Goal: Information Seeking & Learning: Find specific fact

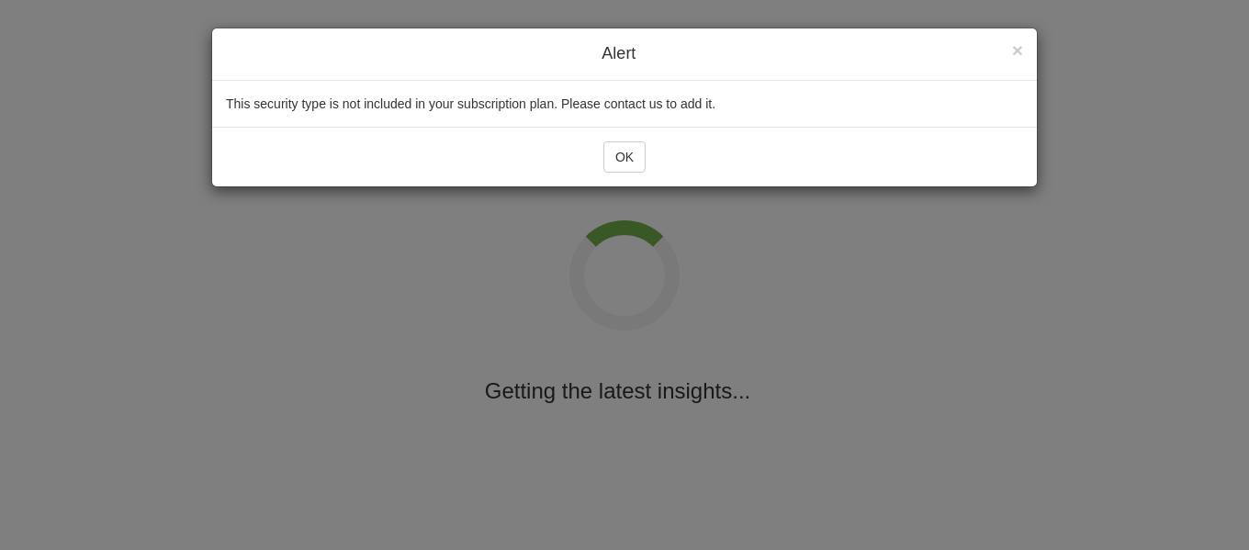
click at [715, 304] on div "× Close Alert This security type is not included in your subscription plan. Ple…" at bounding box center [624, 275] width 1249 height 550
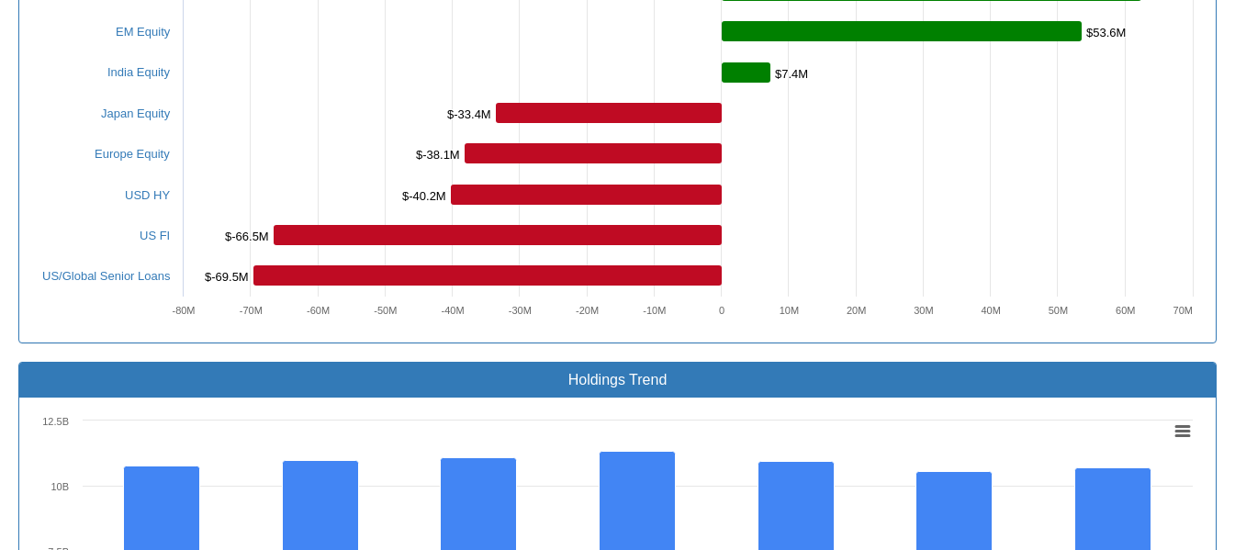
scroll to position [1212, 0]
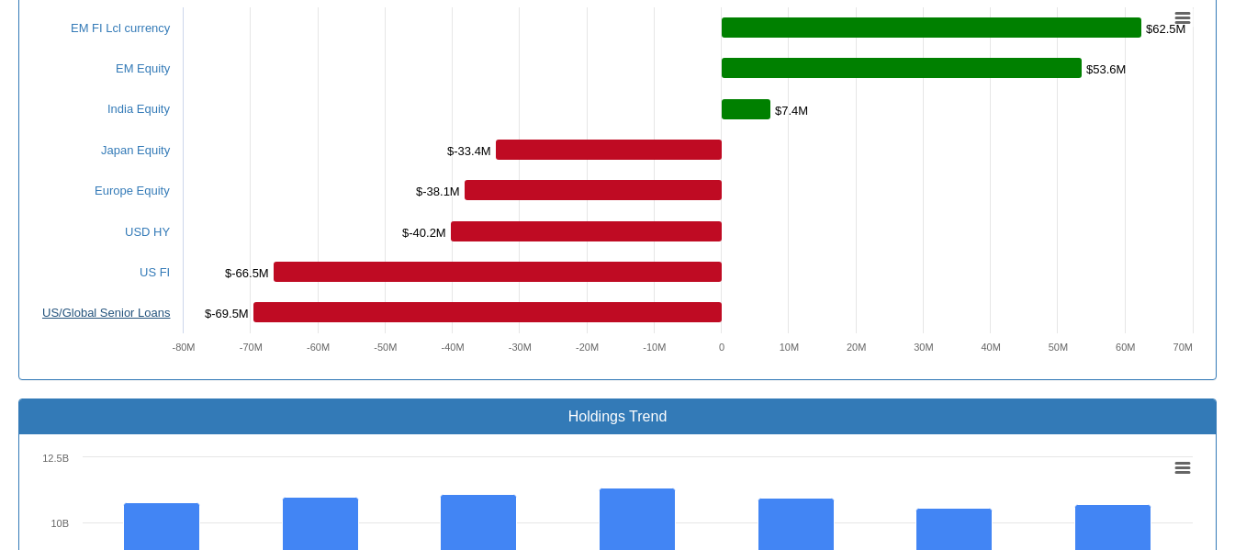
click at [68, 306] on link "US/Global Senior Loans" at bounding box center [106, 313] width 128 height 14
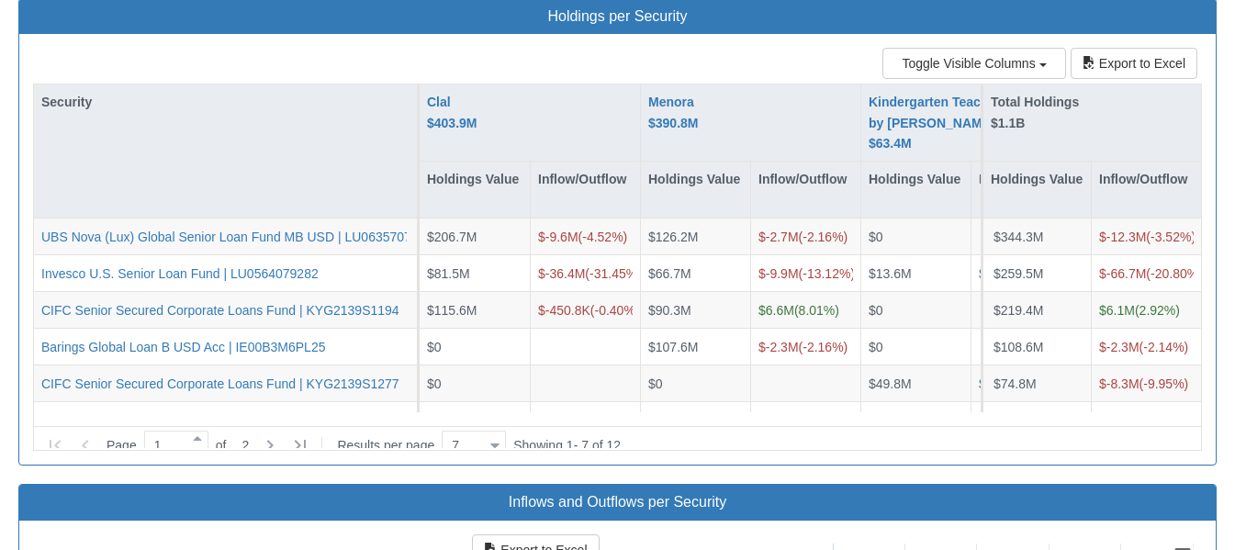
scroll to position [1716, 0]
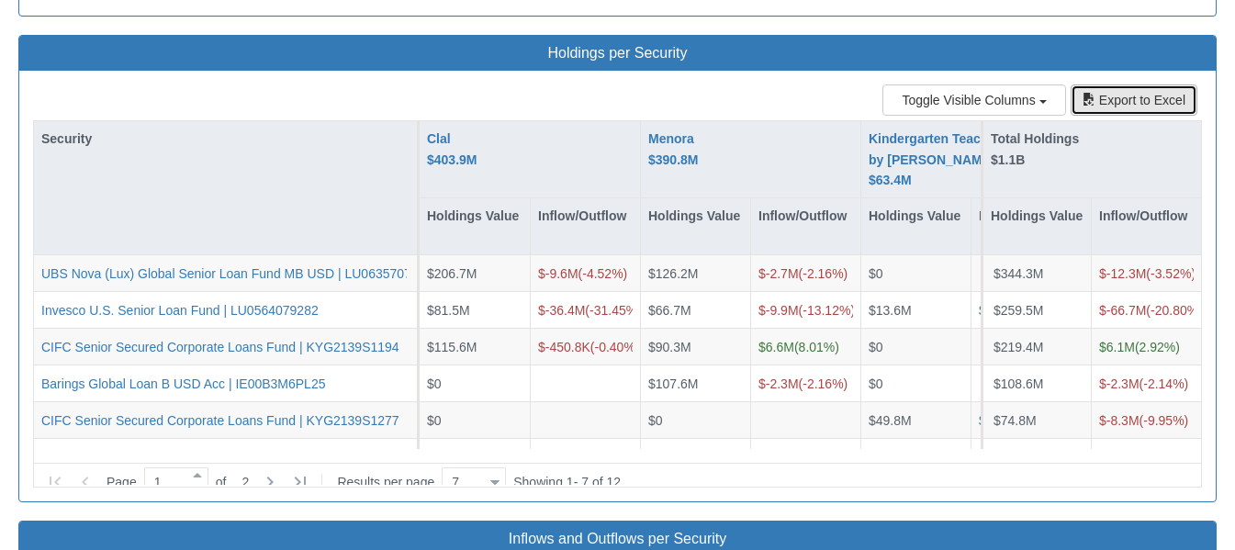
click at [1157, 84] on button "Export to Excel" at bounding box center [1134, 99] width 127 height 31
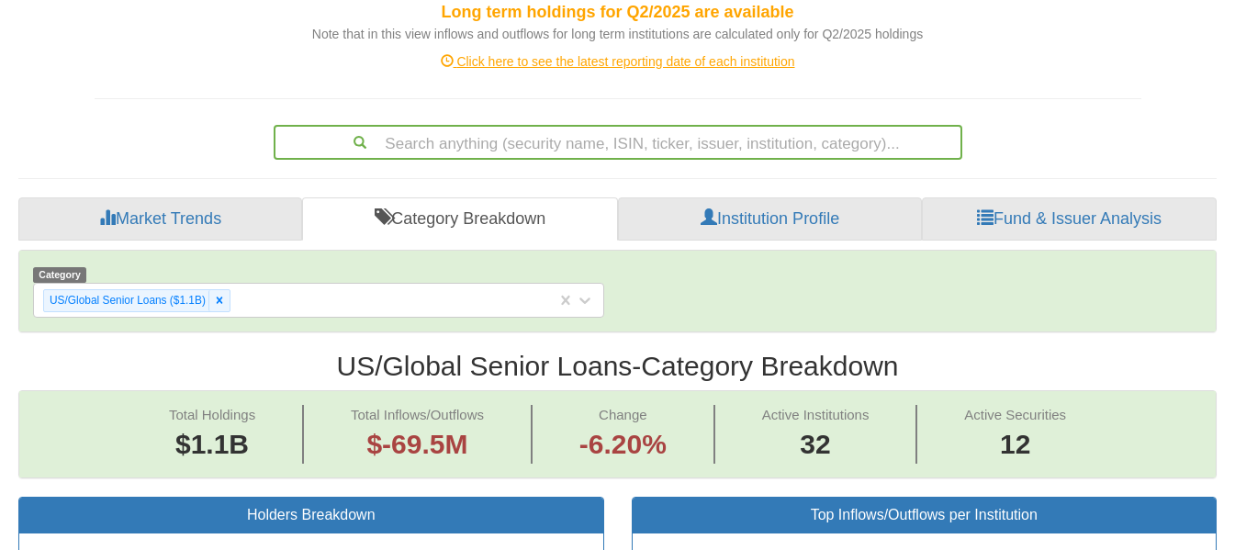
scroll to position [347, 0]
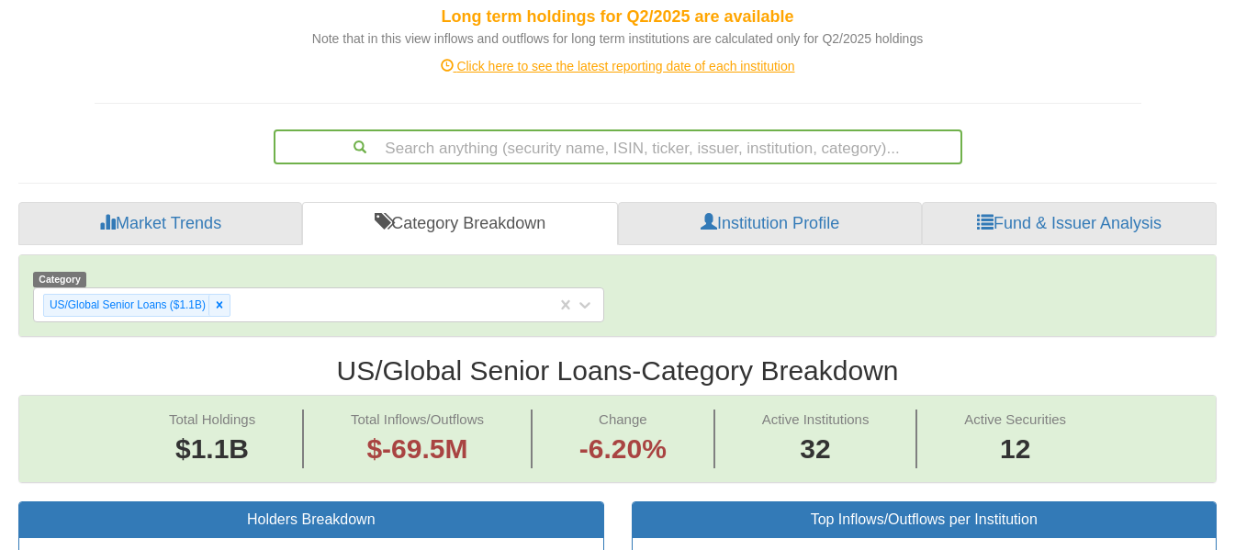
click at [651, 57] on div "Click here to see the latest reporting date of each institution" at bounding box center [618, 66] width 1075 height 18
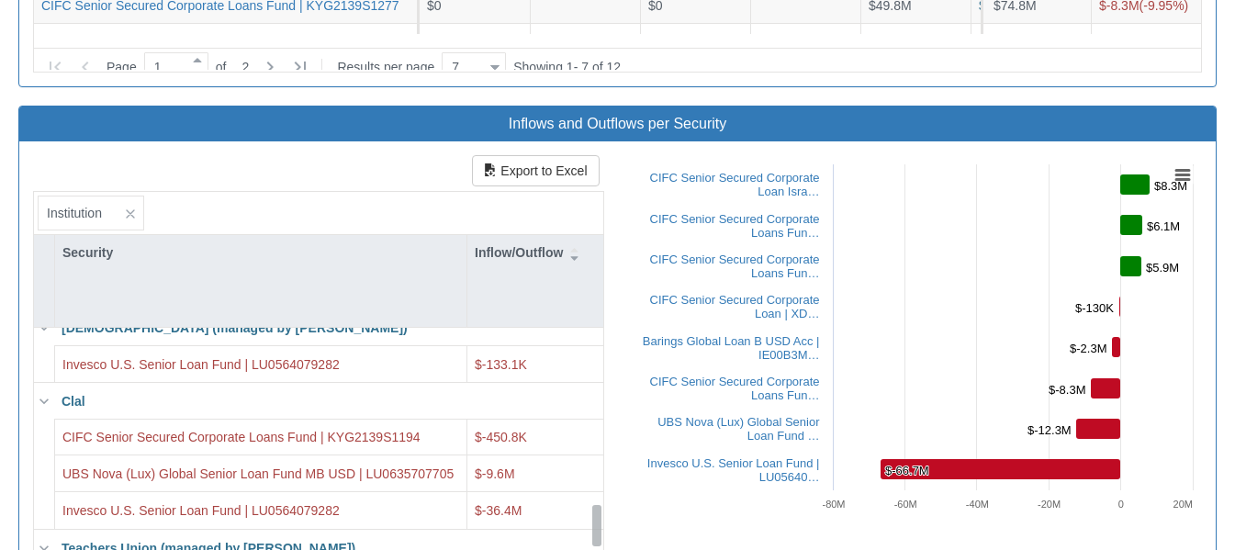
scroll to position [1019, 0]
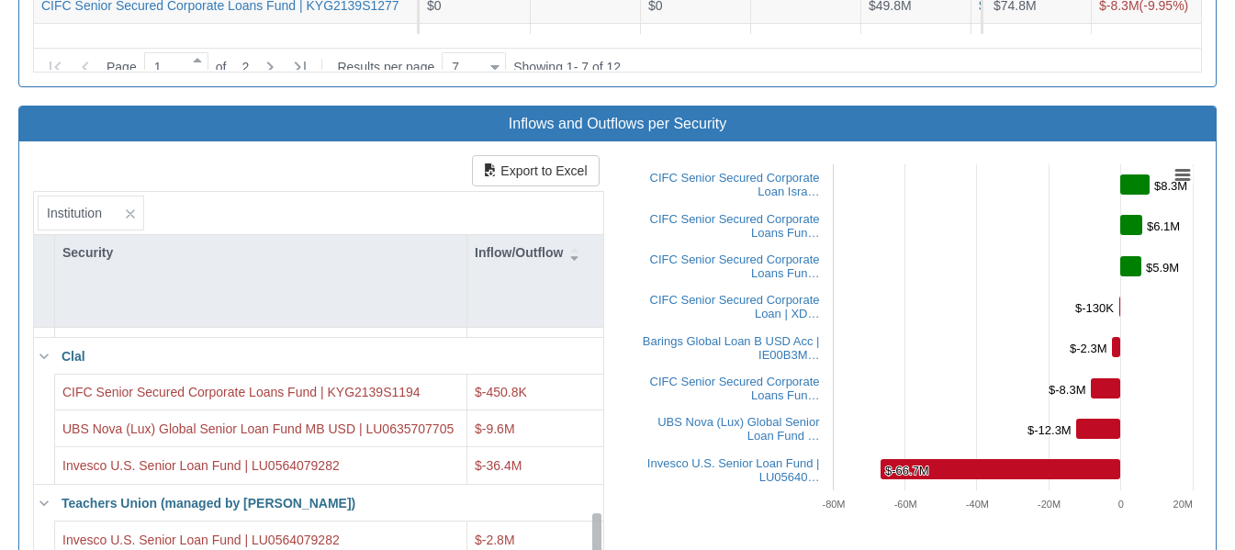
drag, startPoint x: 595, startPoint y: 306, endPoint x: 614, endPoint y: 593, distance: 288.1
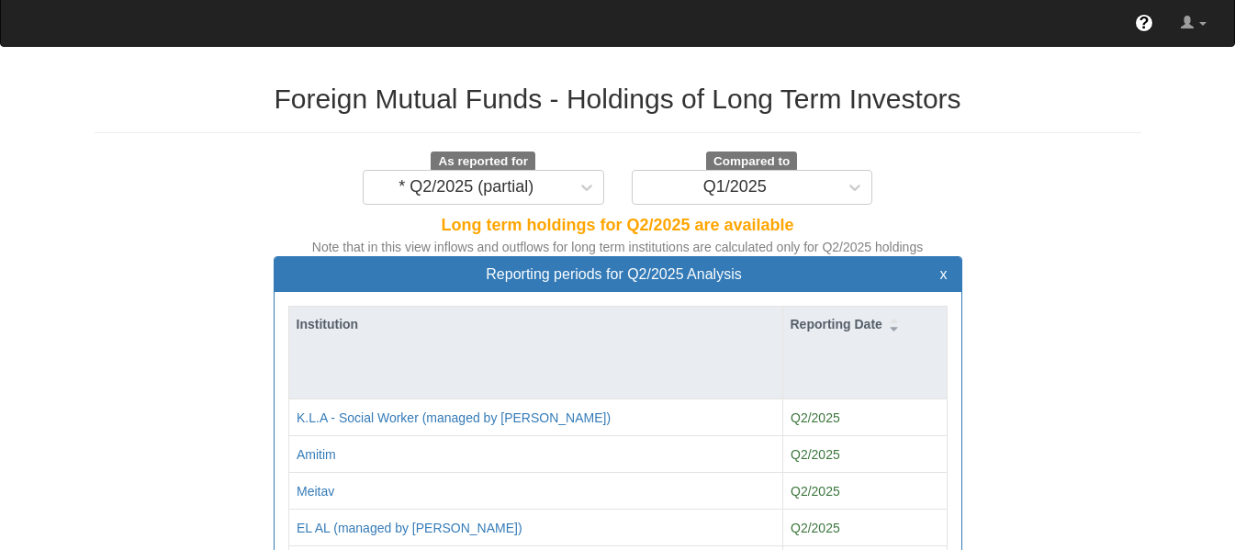
scroll to position [0, 0]
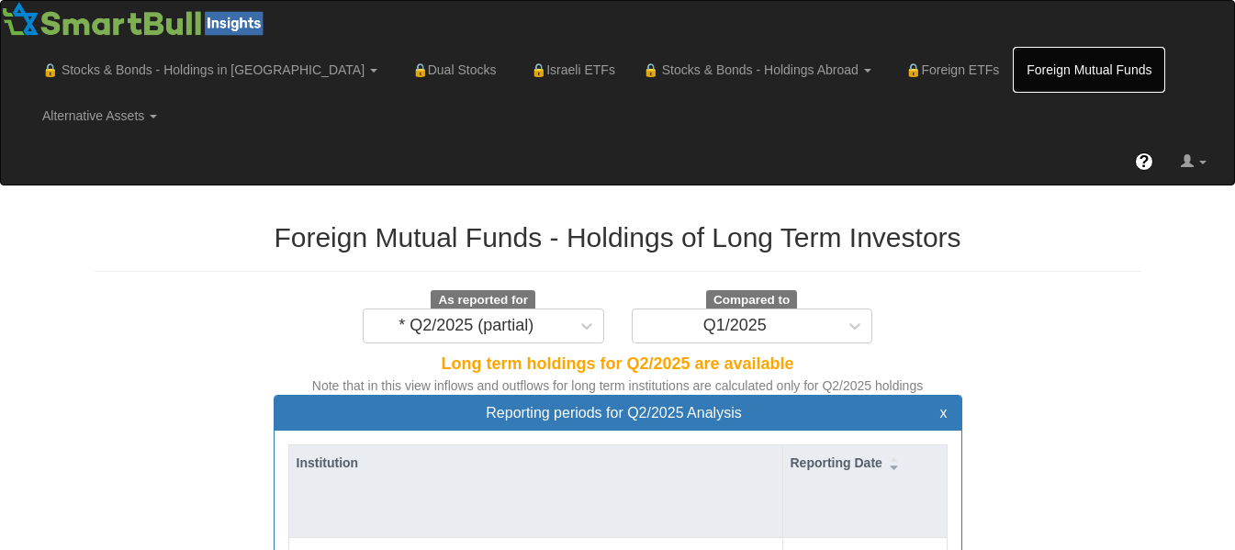
click at [1013, 69] on link "Foreign Mutual Funds" at bounding box center [1089, 70] width 152 height 46
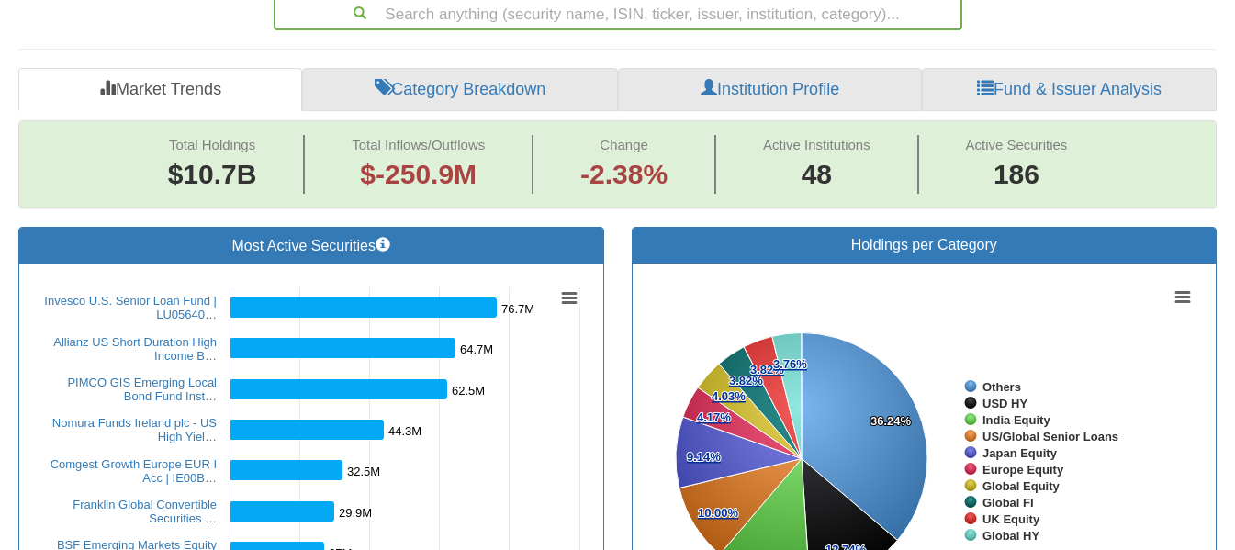
scroll to position [963, 0]
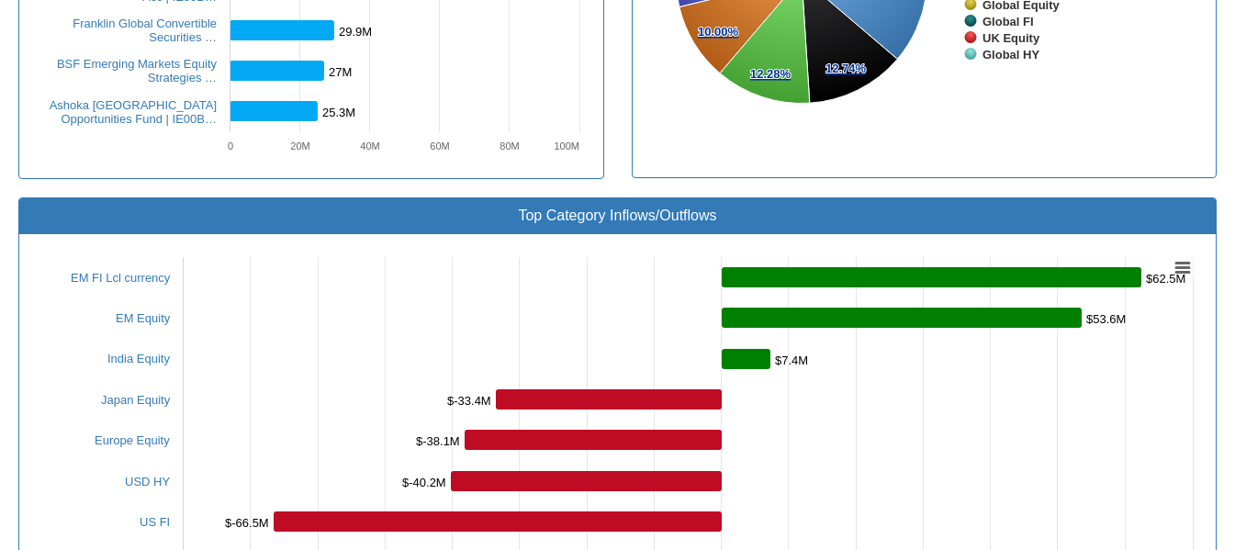
click at [143, 304] on rect at bounding box center [617, 431] width 1169 height 367
click at [146, 352] on link "India Equity" at bounding box center [138, 359] width 62 height 14
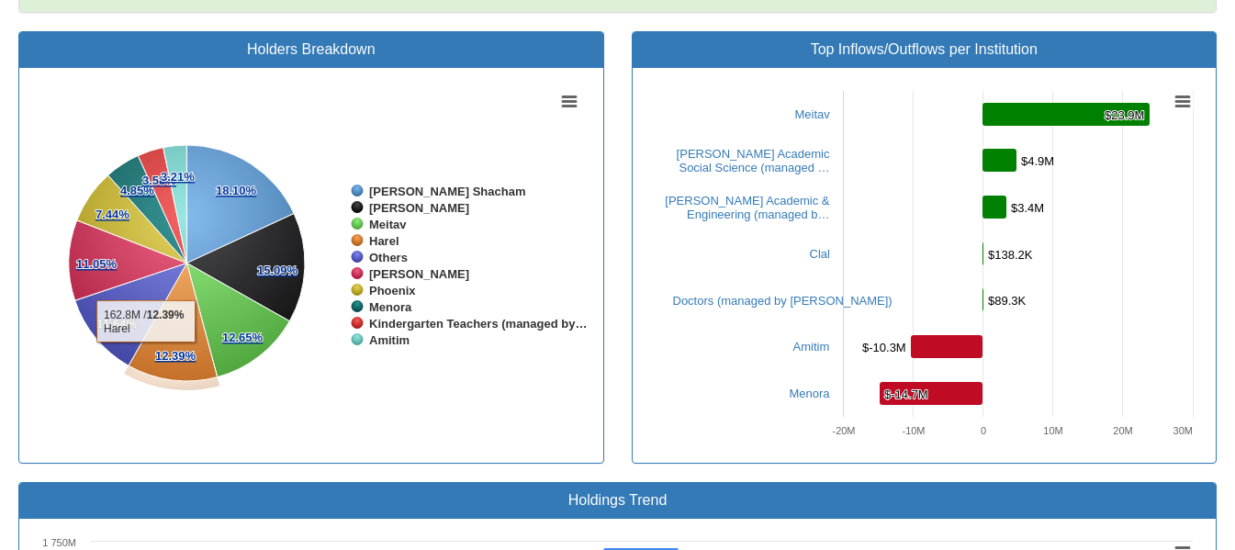
scroll to position [816, 0]
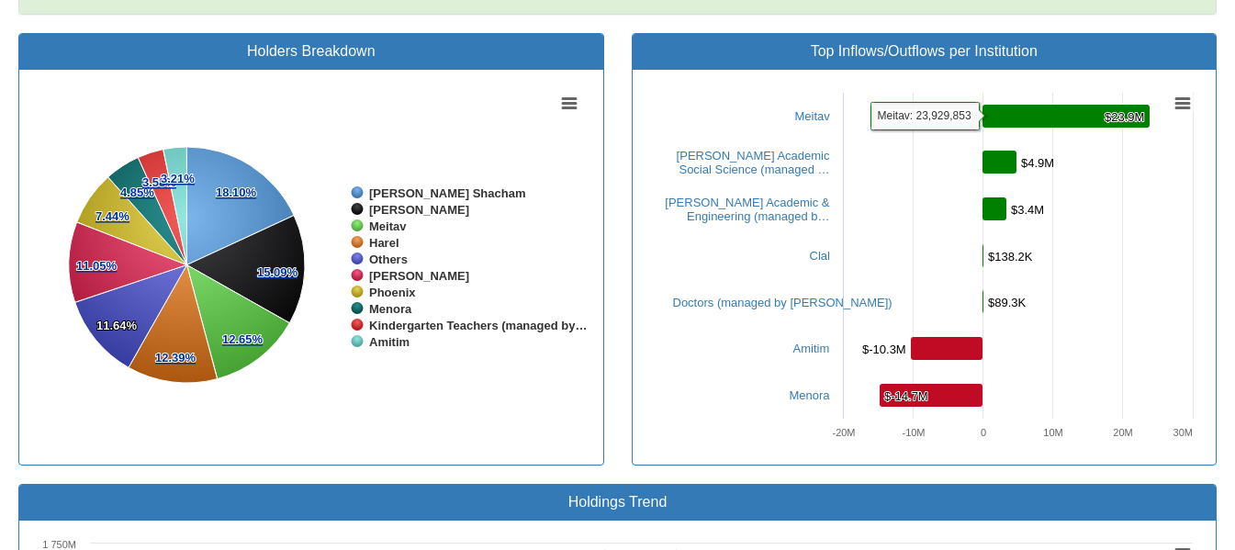
click at [1028, 105] on rect at bounding box center [1066, 116] width 167 height 23
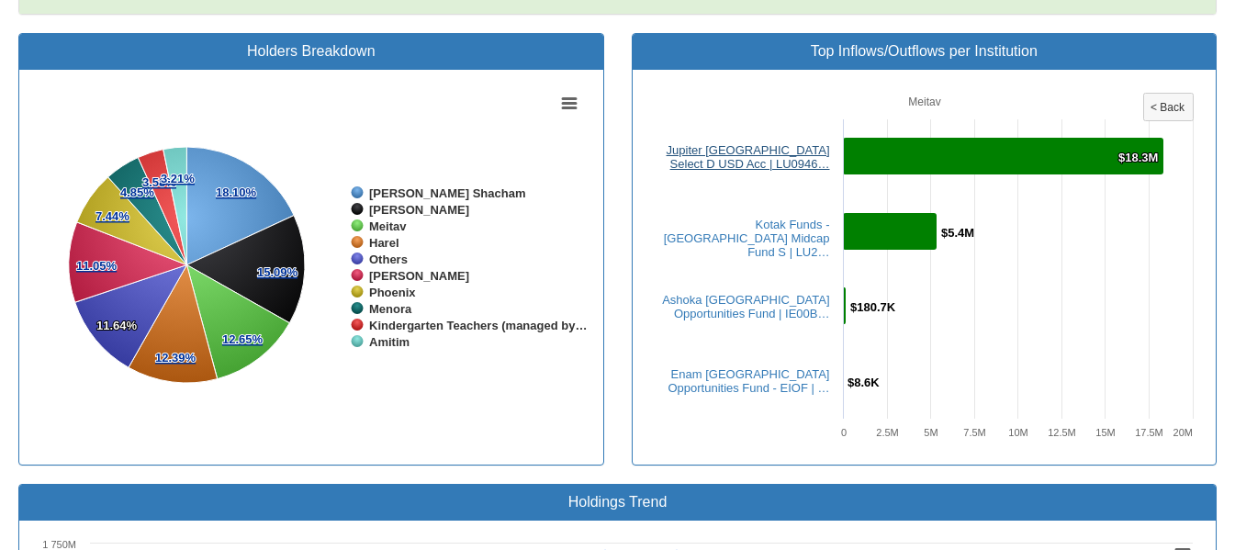
click at [777, 143] on link "Jupiter India Select D USD Acc | LU0946…" at bounding box center [748, 157] width 163 height 28
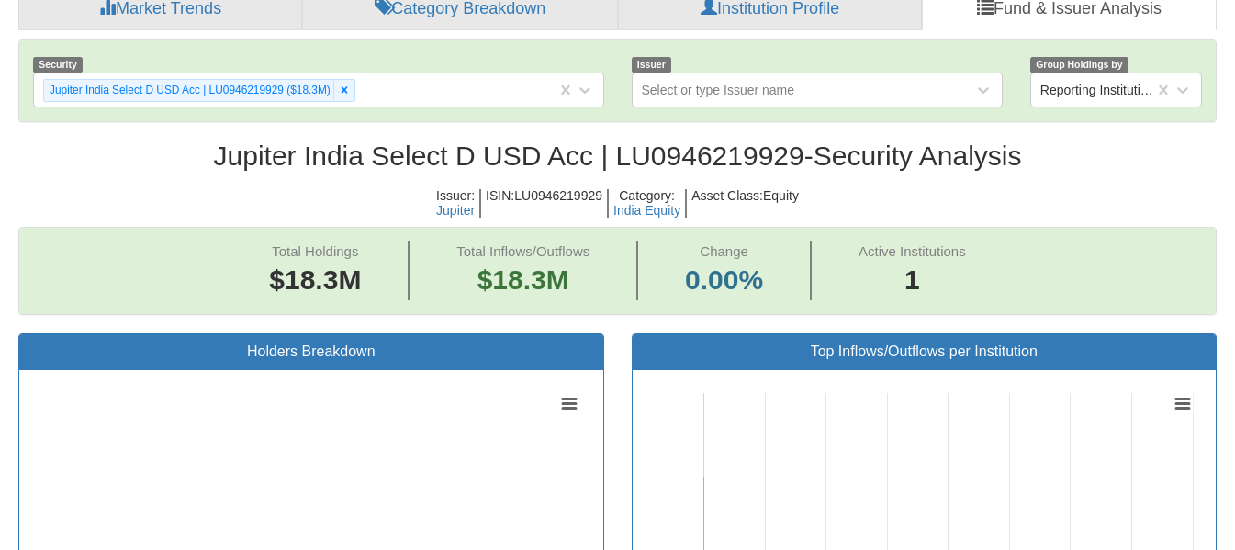
scroll to position [38, 1165]
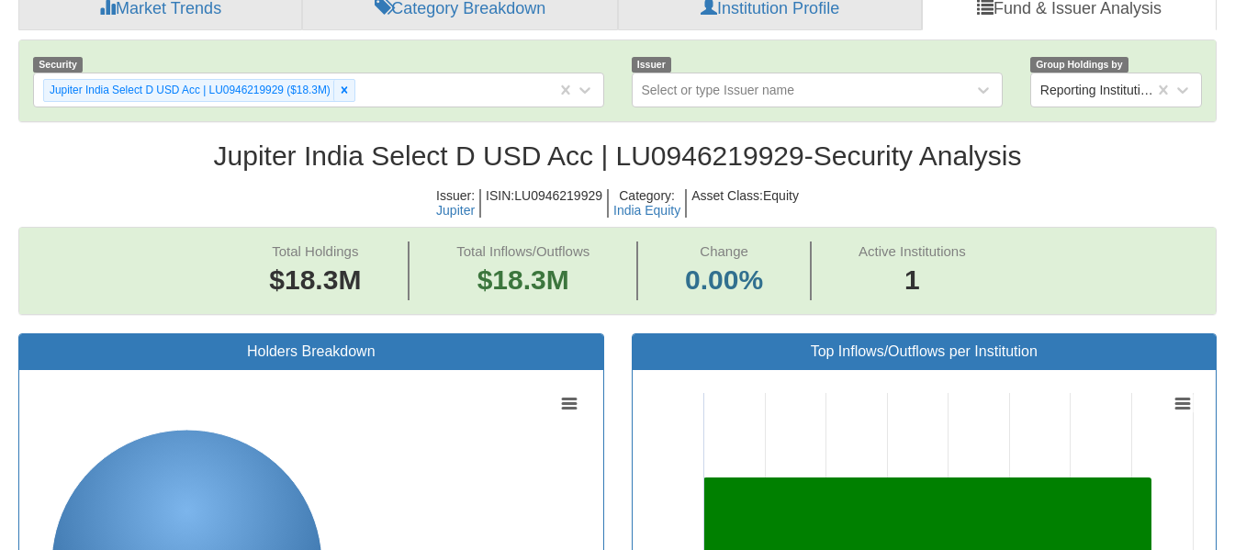
click at [705, 141] on h2 "Jupiter India Select D USD Acc | LU0946219929 - Security Analysis" at bounding box center [617, 156] width 1199 height 30
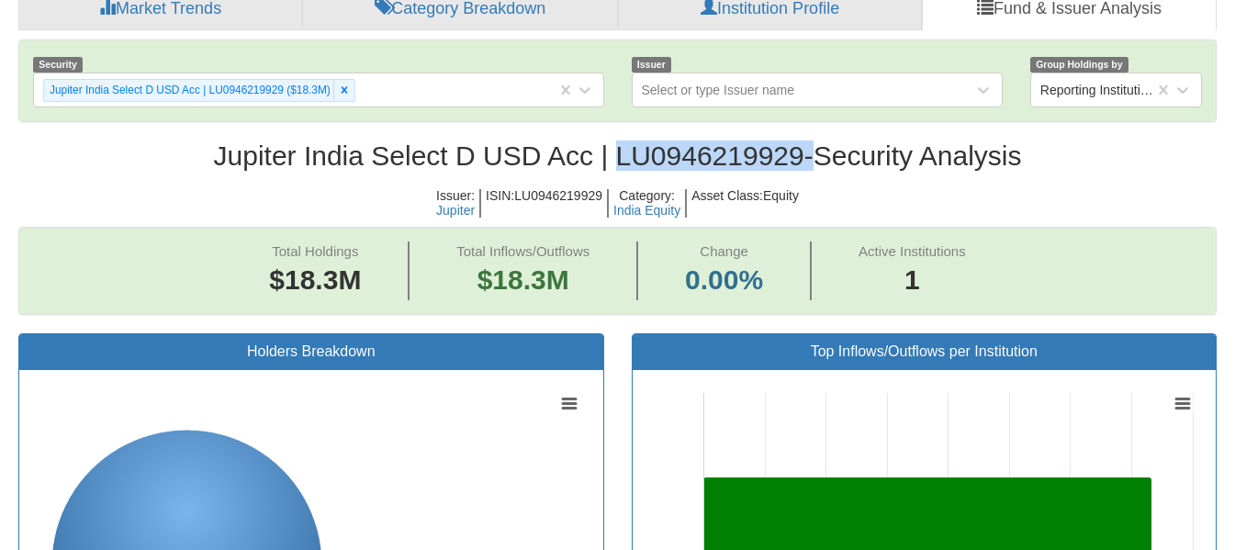
click at [705, 141] on h2 "Jupiter India Select D USD Acc | LU0946219929 - Security Analysis" at bounding box center [617, 156] width 1199 height 30
copy h2 "LU0946219929"
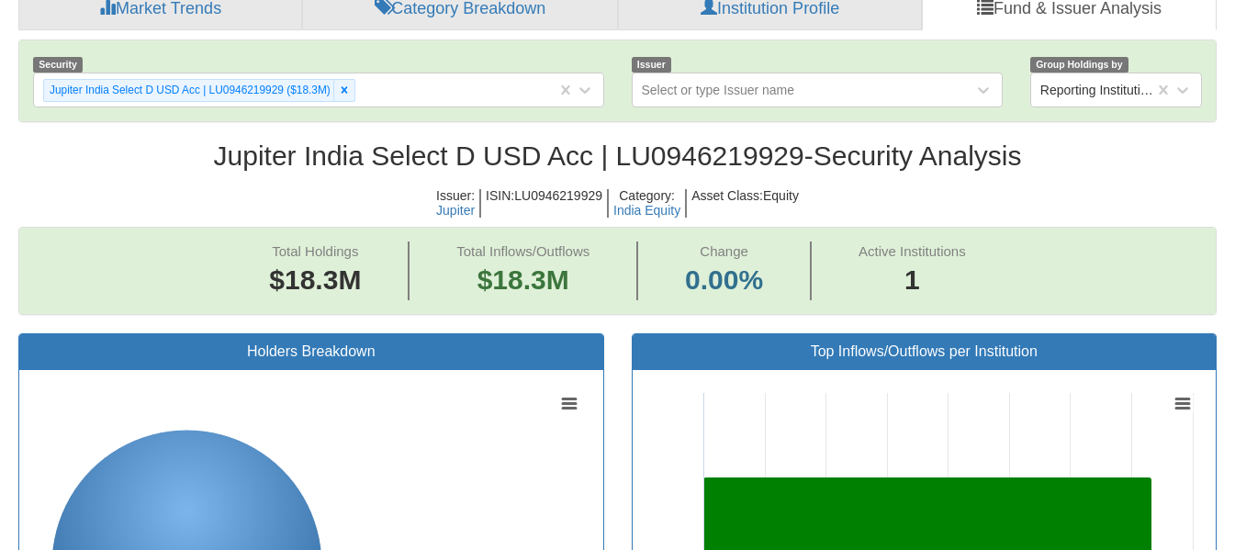
click at [270, 141] on h2 "Jupiter India Select D USD Acc | LU0946219929 - Security Analysis" at bounding box center [617, 156] width 1199 height 30
copy h2 "Jupiter"
